Goal: Task Accomplishment & Management: Manage account settings

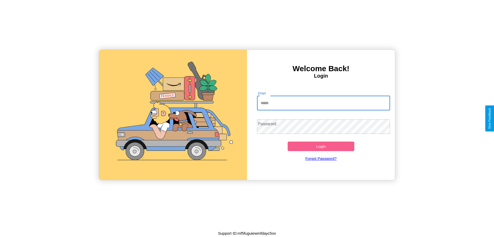
click at [324, 103] on input "Email" at bounding box center [323, 103] width 133 height 14
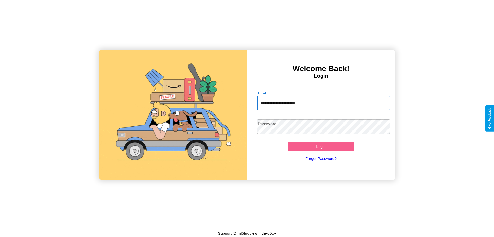
type input "**********"
click at [321, 146] on button "Login" at bounding box center [321, 146] width 67 height 10
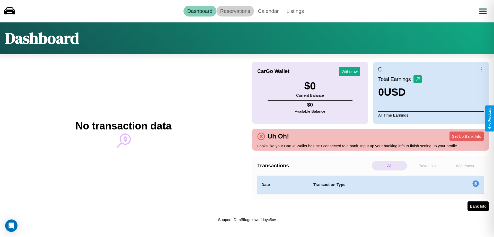
click at [235, 11] on link "Reservations" at bounding box center [235, 11] width 38 height 11
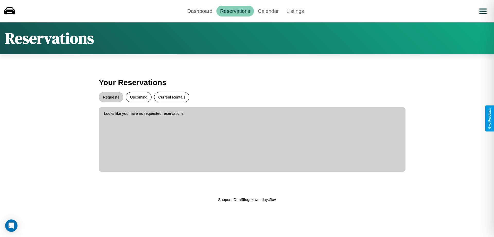
click at [172, 97] on button "Current Rentals" at bounding box center [171, 97] width 35 height 10
click at [111, 97] on button "Requests" at bounding box center [111, 97] width 24 height 10
click at [200, 11] on link "Dashboard" at bounding box center [200, 11] width 33 height 11
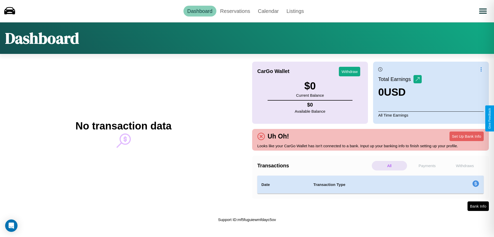
click at [465, 165] on p "Withdraws" at bounding box center [464, 166] width 35 height 10
click at [427, 165] on p "Payments" at bounding box center [427, 166] width 35 height 10
click at [465, 165] on p "Withdraws" at bounding box center [464, 166] width 35 height 10
click at [389, 165] on p "All" at bounding box center [389, 166] width 35 height 10
